Goal: Task Accomplishment & Management: Complete application form

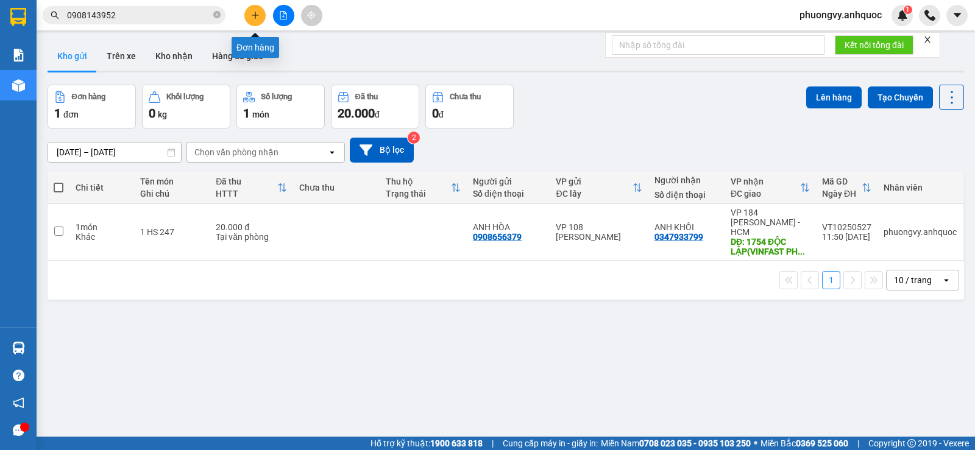
click at [253, 13] on icon "plus" at bounding box center [255, 15] width 9 height 9
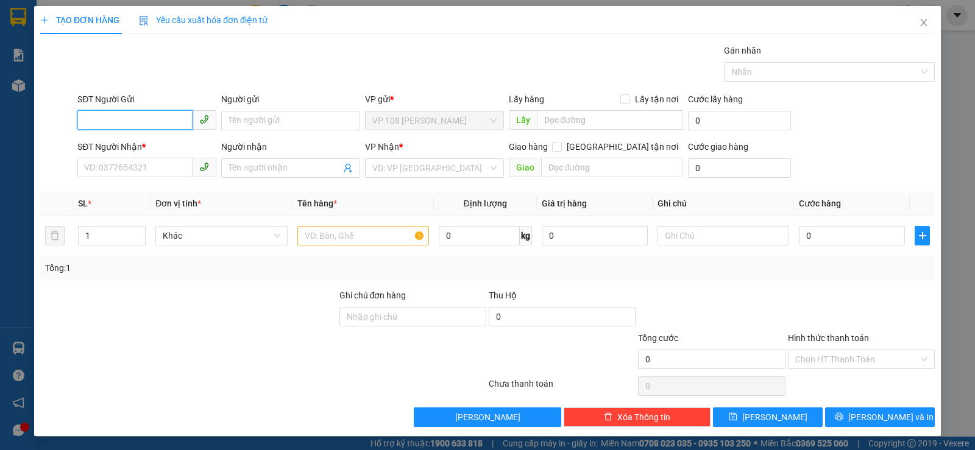
click at [144, 118] on input "SĐT Người Gửi" at bounding box center [134, 119] width 115 height 19
click at [142, 130] on div "SĐT Người Gửi VD: 0371234567" at bounding box center [146, 114] width 139 height 43
click at [141, 123] on input "SĐT Người Gửi" at bounding box center [134, 119] width 115 height 19
type input "0981275279"
click at [150, 142] on div "0981275279 - A HOÀN" at bounding box center [145, 144] width 123 height 13
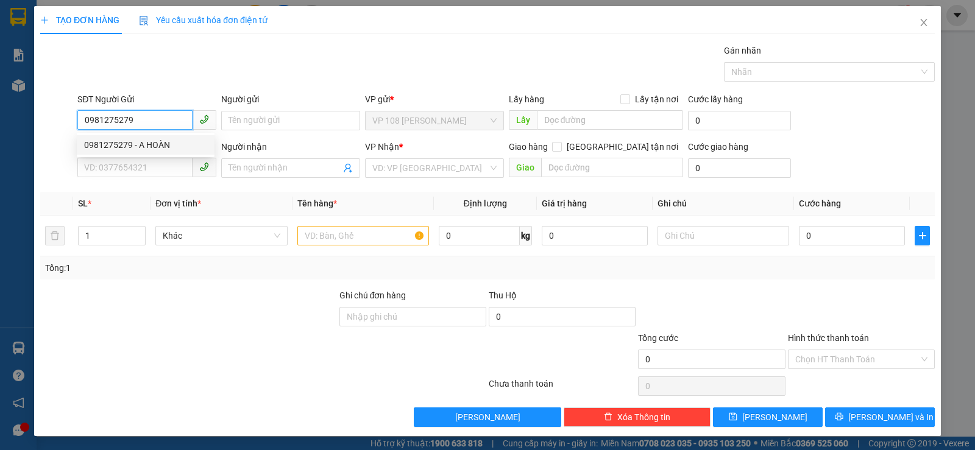
type input "A HOÀN"
type input "0981275279"
type input "A HOÀN"
type input "VPNVT"
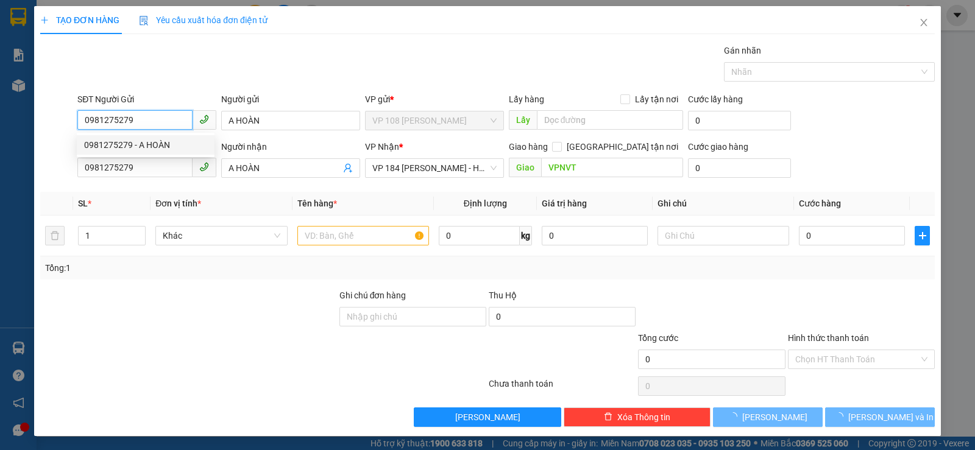
type input "80.000"
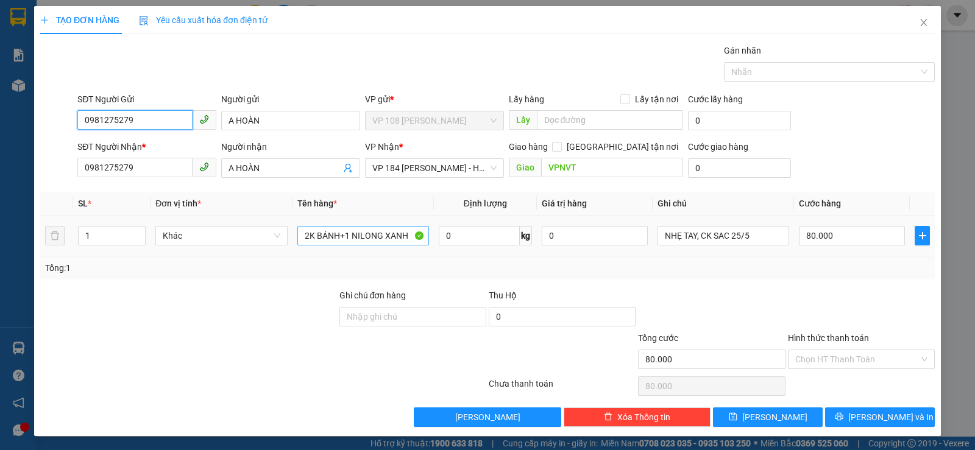
type input "0981275279"
click at [332, 237] on input "2K BÁNH+1 NILONG XANH" at bounding box center [363, 235] width 132 height 19
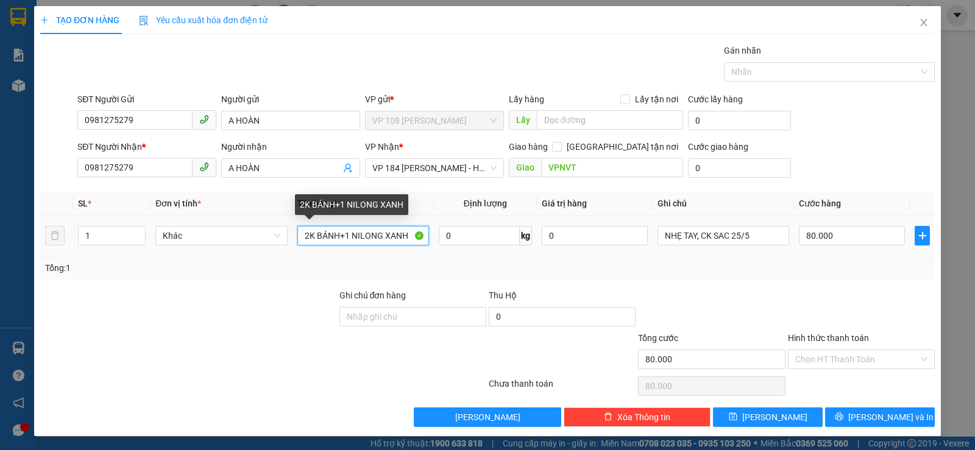
click at [332, 237] on input "2K BÁNH+1 NILONG XANH" at bounding box center [363, 235] width 132 height 19
click at [333, 237] on input "2K BÁNH+1 NILONG XANH" at bounding box center [363, 235] width 132 height 19
click at [333, 236] on input "2K BÁNH+1 NILONG XANH" at bounding box center [363, 235] width 132 height 19
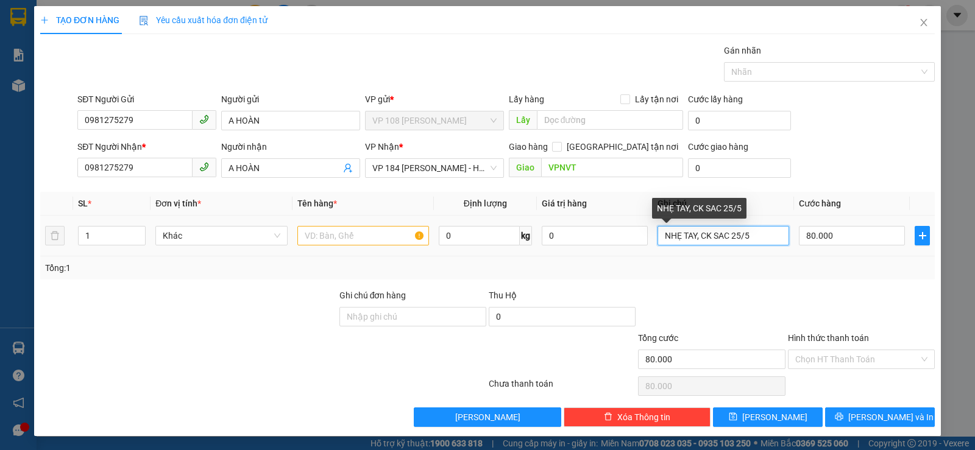
click at [719, 238] on input "NHẸ TAY, CK SAC 25/5" at bounding box center [723, 235] width 132 height 19
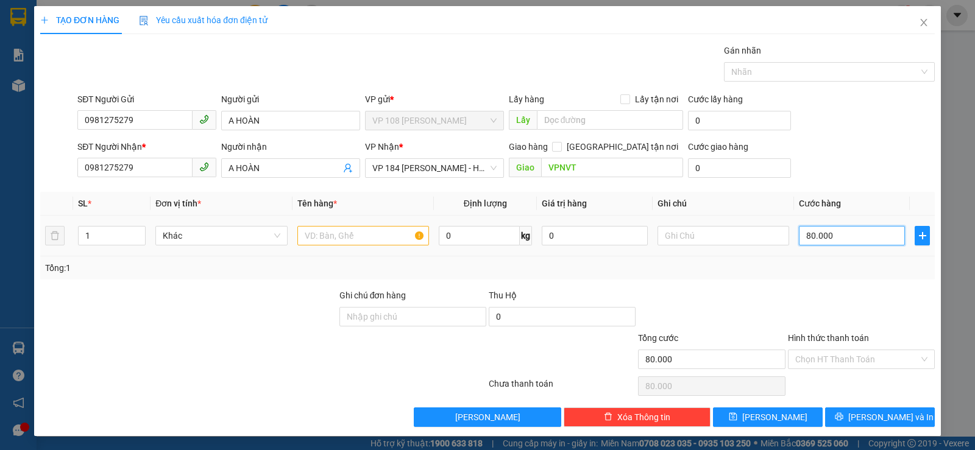
click at [813, 238] on input "80.000" at bounding box center [852, 235] width 106 height 19
type input "0"
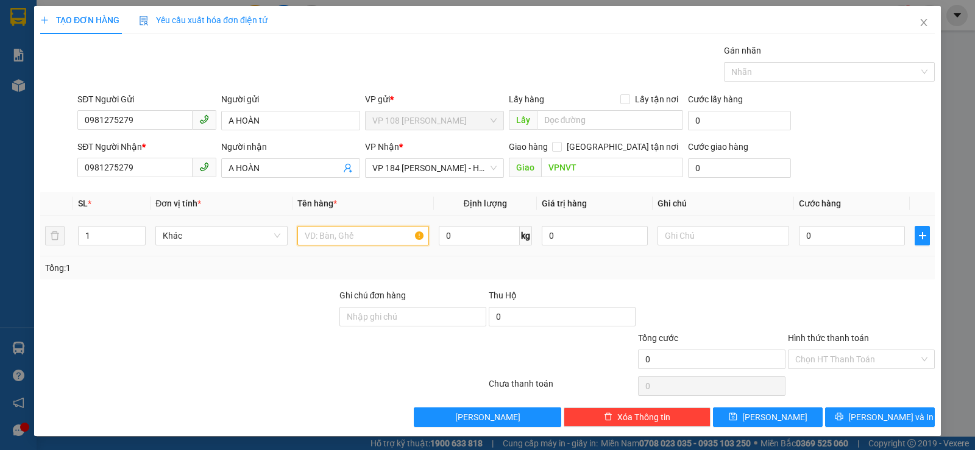
click at [381, 241] on input "text" at bounding box center [363, 235] width 132 height 19
type input "1T CARTON+1 TÚI NÂU+1B NILONG"
click at [811, 235] on input "0" at bounding box center [852, 235] width 106 height 19
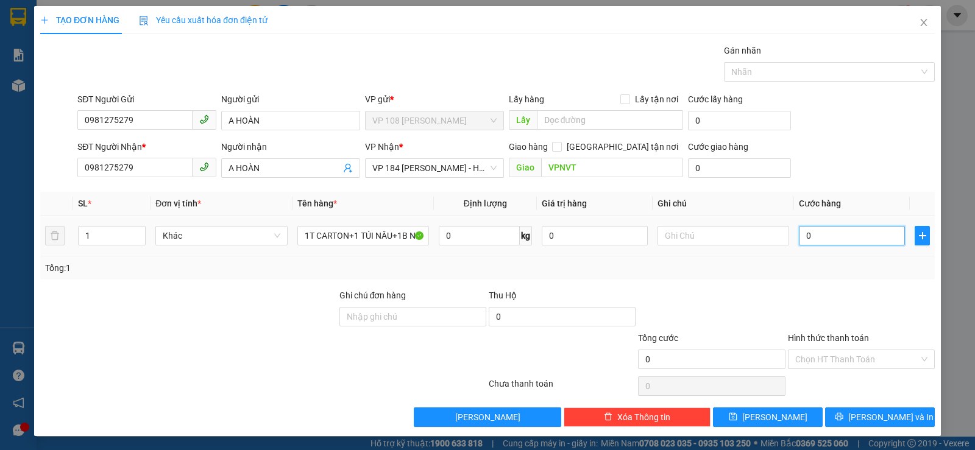
type input "9"
type input "90"
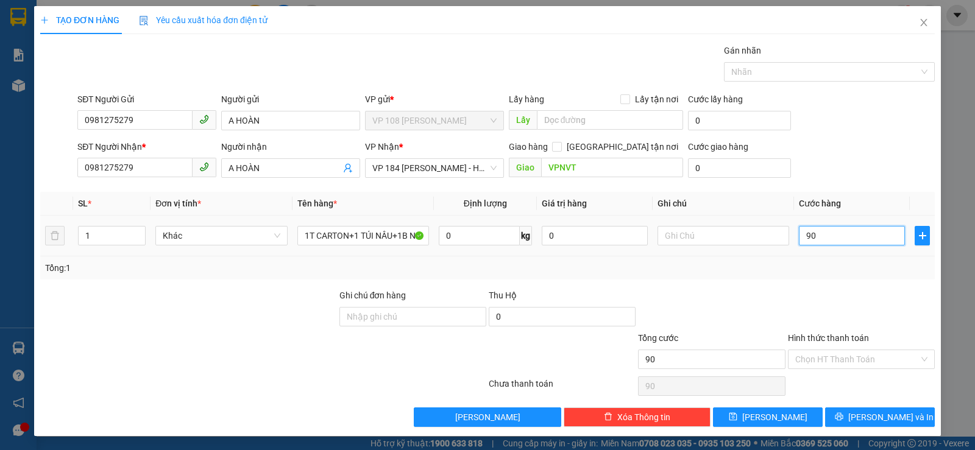
type input "900"
type input "9.000"
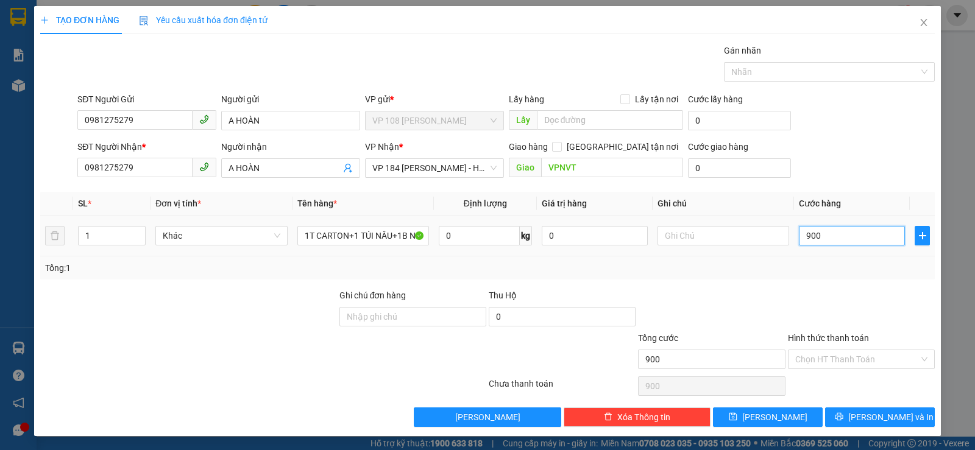
type input "9.000"
type input "90.000"
click at [837, 362] on input "Hình thức thanh toán" at bounding box center [857, 359] width 124 height 18
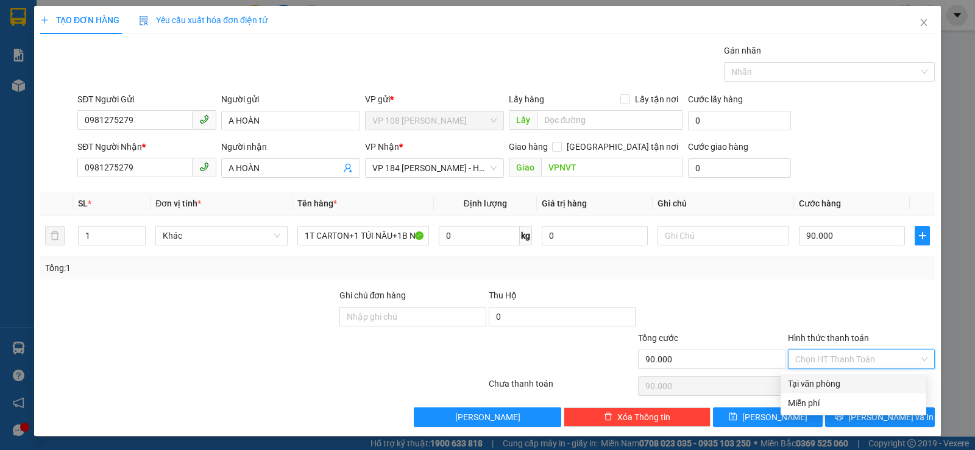
click at [825, 386] on div "Tại văn phòng" at bounding box center [853, 383] width 131 height 13
type input "0"
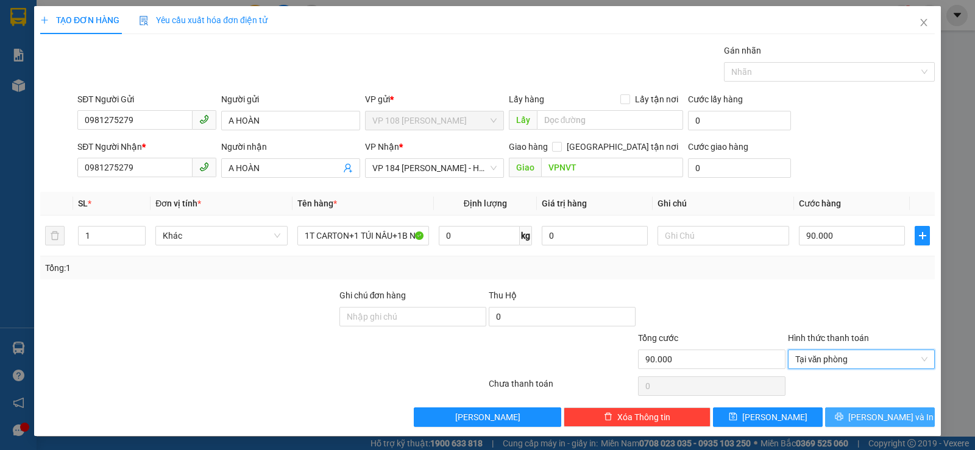
click at [852, 409] on button "[PERSON_NAME] và In" at bounding box center [880, 417] width 110 height 19
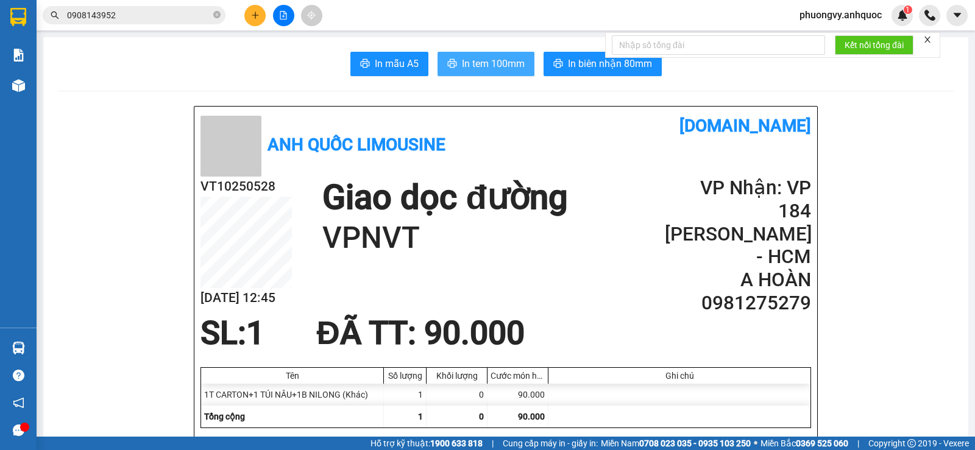
click at [490, 65] on span "In tem 100mm" at bounding box center [493, 63] width 63 height 15
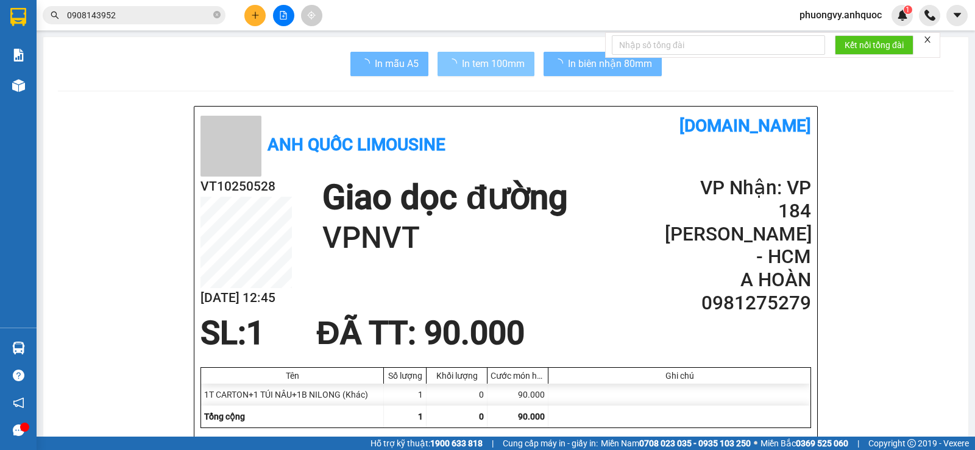
click at [465, 60] on span "In tem 100mm" at bounding box center [493, 63] width 63 height 15
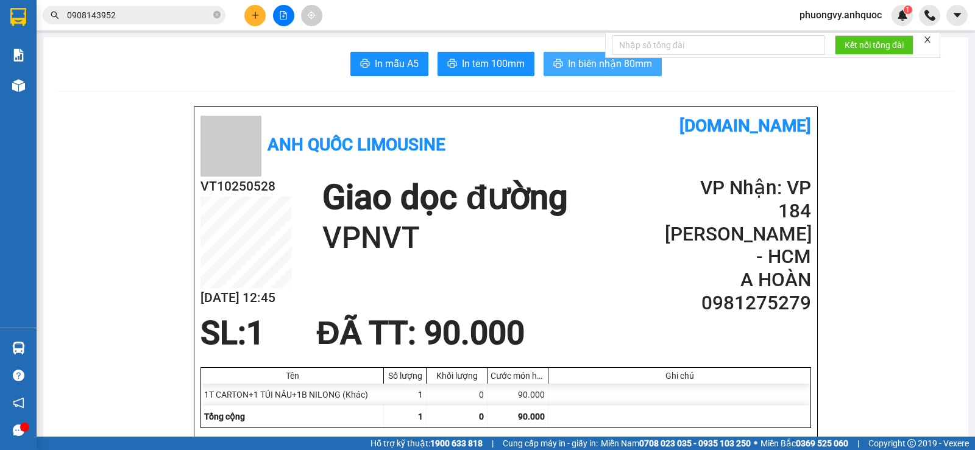
click at [578, 60] on span "In biên nhận 80mm" at bounding box center [610, 63] width 84 height 15
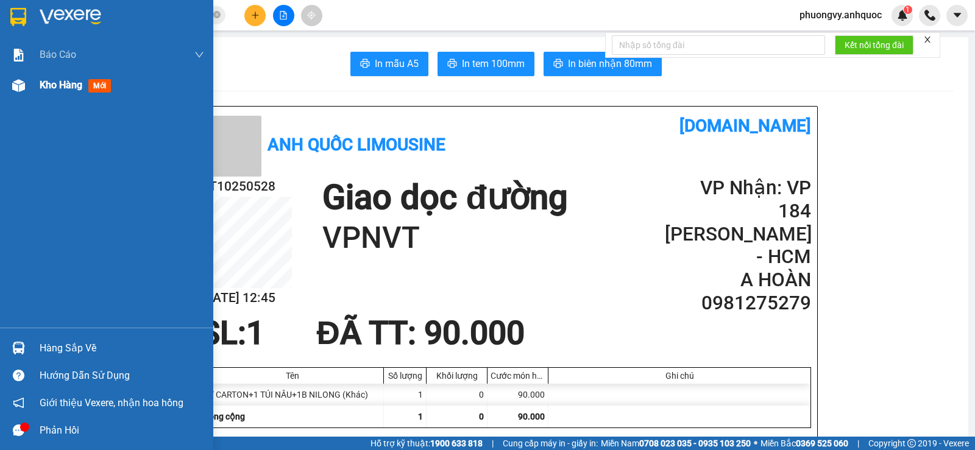
click at [59, 93] on div "Kho hàng mới" at bounding box center [122, 85] width 164 height 30
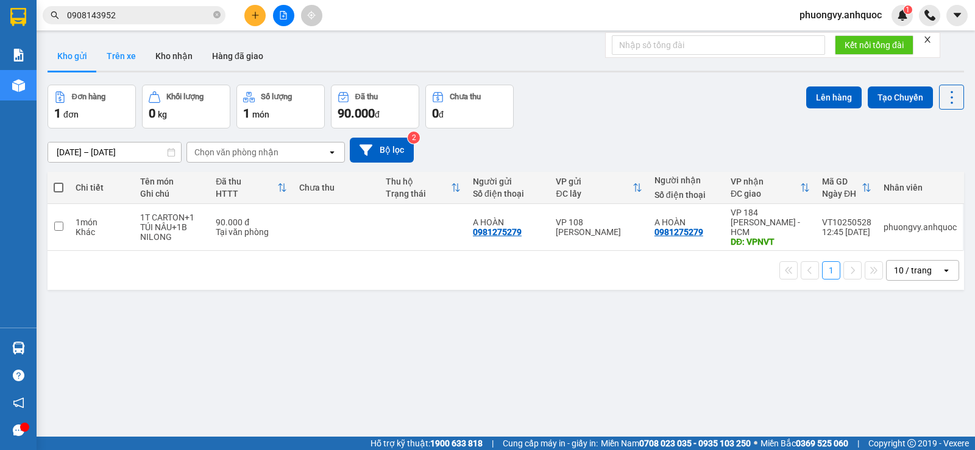
drag, startPoint x: 130, startPoint y: 49, endPoint x: 125, endPoint y: 42, distance: 8.5
click at [125, 42] on button "Trên xe" at bounding box center [121, 55] width 49 height 29
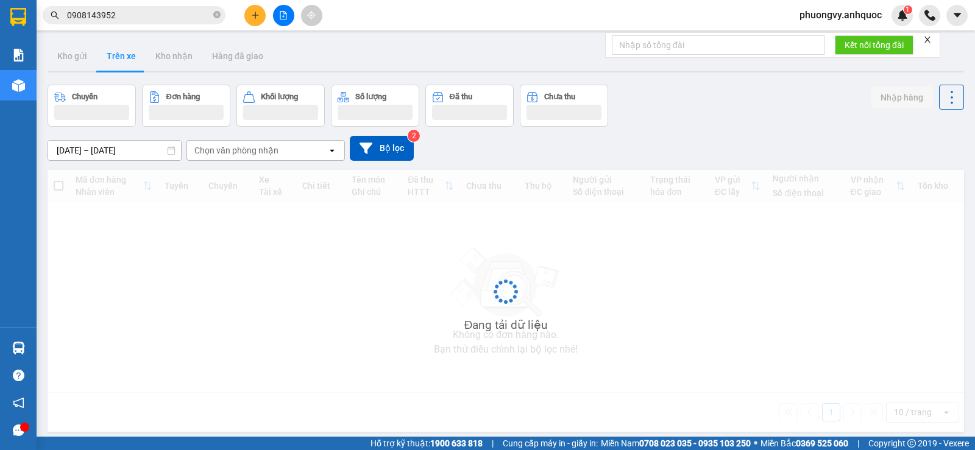
click at [135, 55] on button "Trên xe" at bounding box center [121, 55] width 49 height 29
